Goal: Task Accomplishment & Management: Manage account settings

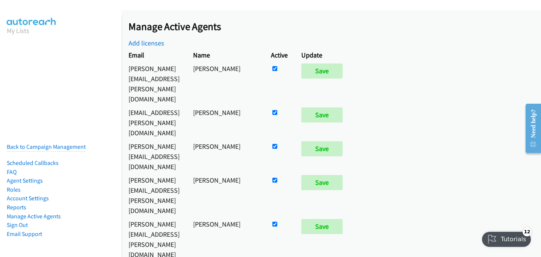
scroll to position [3588, 0]
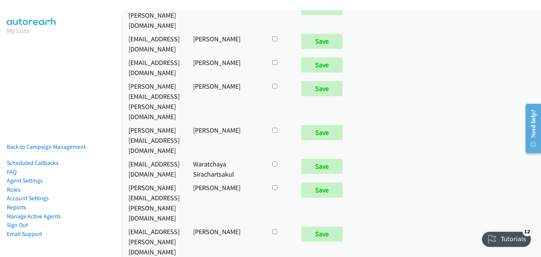
checkbox input "true"
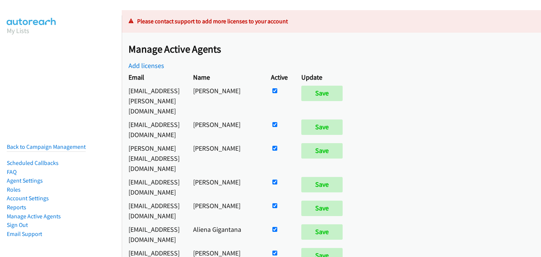
scroll to position [887, 0]
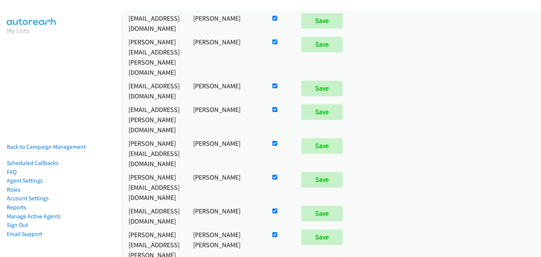
checkbox input "false"
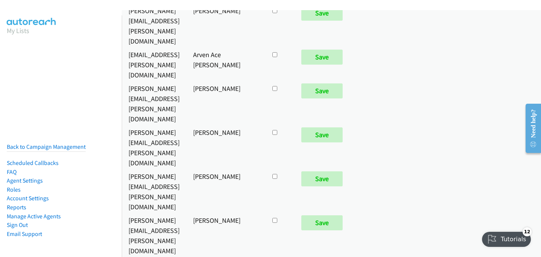
scroll to position [3699, 0]
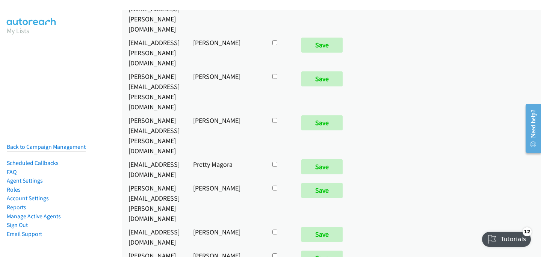
checkbox input "true"
